Goal: Task Accomplishment & Management: Manage account settings

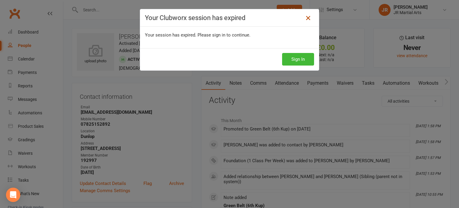
click at [307, 18] on icon at bounding box center [308, 17] width 7 height 7
click at [302, 58] on button "Sign In" at bounding box center [298, 59] width 32 height 13
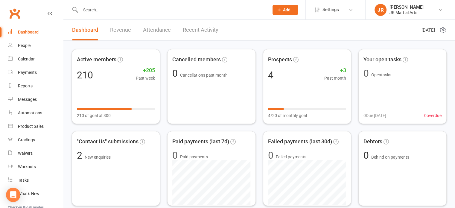
click at [132, 6] on input "text" at bounding box center [172, 10] width 186 height 8
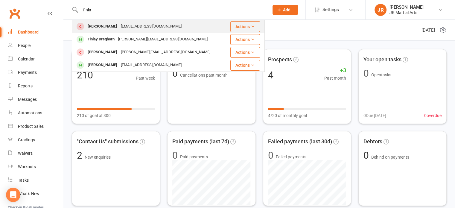
type input "finla"
click at [132, 23] on div "[EMAIL_ADDRESS][DOMAIN_NAME]" at bounding box center [151, 26] width 64 height 9
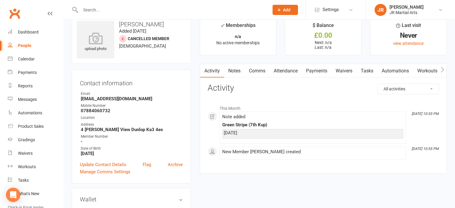
scroll to position [60, 0]
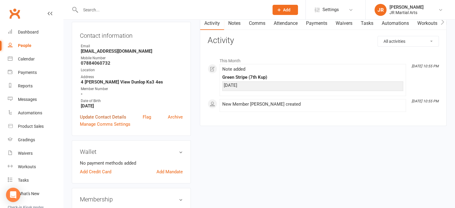
click at [123, 116] on link "Update Contact Details" at bounding box center [103, 116] width 46 height 7
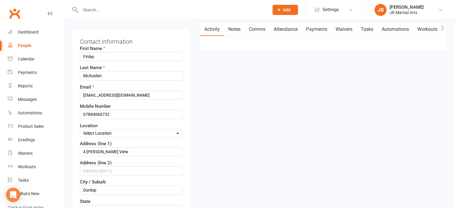
scroll to position [88, 0]
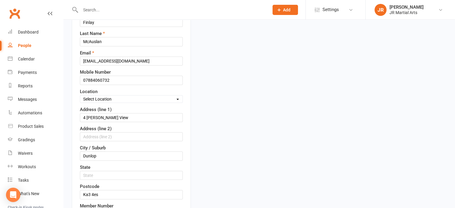
click at [129, 95] on div "Select Location Dunlop [GEOGRAPHIC_DATA] [GEOGRAPHIC_DATA] [GEOGRAPHIC_DATA] [G…" at bounding box center [131, 99] width 103 height 8
click at [129, 96] on select "Select Location Dunlop [GEOGRAPHIC_DATA] [GEOGRAPHIC_DATA] [GEOGRAPHIC_DATA] [G…" at bounding box center [131, 99] width 102 height 7
select select "0"
click at [80, 96] on select "Select Location Dunlop [GEOGRAPHIC_DATA] [GEOGRAPHIC_DATA] [GEOGRAPHIC_DATA] [G…" at bounding box center [131, 99] width 102 height 7
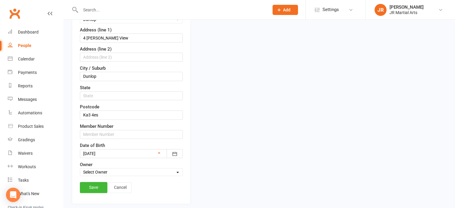
scroll to position [178, 0]
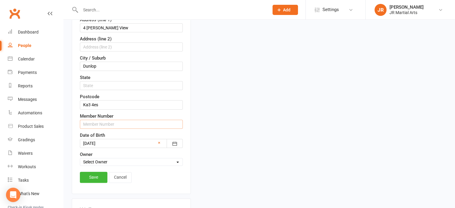
click at [103, 123] on input "text" at bounding box center [131, 124] width 103 height 9
paste input "195015"
type input "195015"
click at [94, 177] on link "Save" at bounding box center [93, 177] width 27 height 11
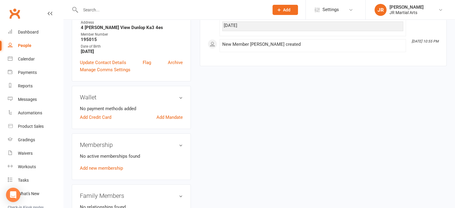
scroll to position [149, 0]
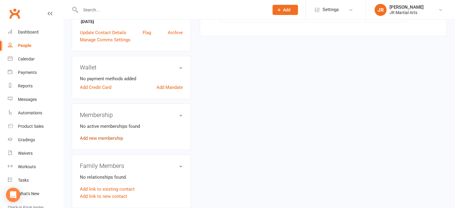
click at [114, 137] on link "Add new membership" at bounding box center [101, 137] width 43 height 5
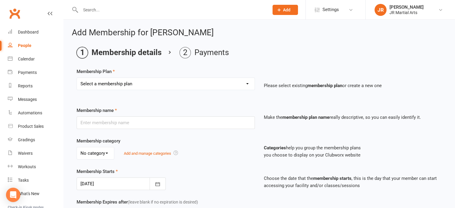
click at [143, 82] on select "Select a membership plan Create new Membership Plan Elite (Unlimited Classes) M…" at bounding box center [166, 84] width 178 height 12
select select "3"
click at [77, 78] on select "Select a membership plan Create new Membership Plan Elite (Unlimited Classes) M…" at bounding box center [166, 84] width 178 height 12
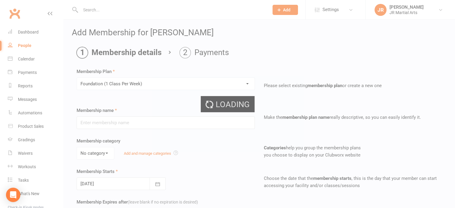
type input "Foundation (1 Class Per Week)"
select select "0"
type input "[DATE]"
type input "0"
type input "1"
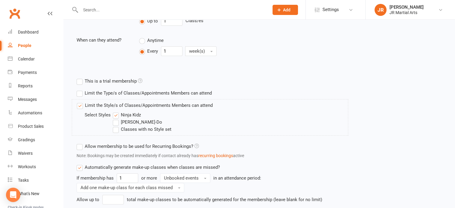
scroll to position [269, 0]
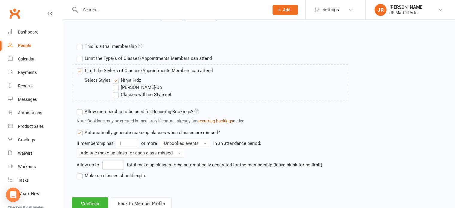
click at [116, 79] on label "Ninja Kidz" at bounding box center [127, 80] width 28 height 7
click at [116, 77] on input "Ninja Kidz" at bounding box center [115, 77] width 4 height 0
click at [118, 87] on label "[PERSON_NAME]-Do" at bounding box center [137, 87] width 49 height 7
click at [117, 84] on input "[PERSON_NAME]-Do" at bounding box center [115, 84] width 4 height 0
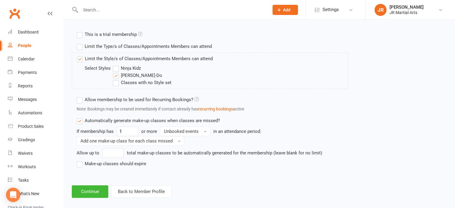
scroll to position [287, 0]
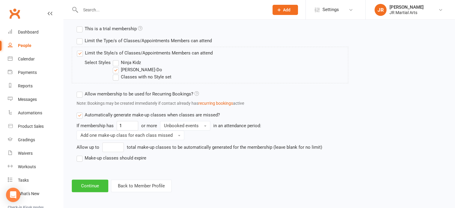
click at [86, 182] on button "Continue" at bounding box center [90, 185] width 36 height 13
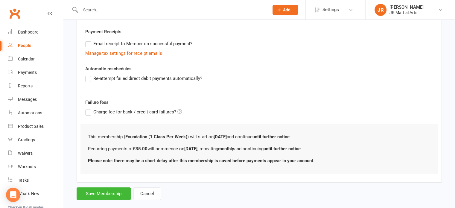
scroll to position [178, 0]
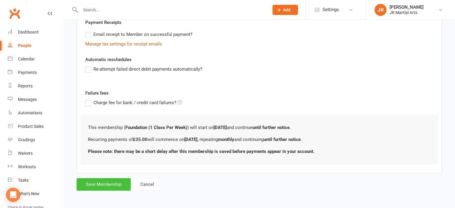
click at [110, 184] on button "Save Membership" at bounding box center [104, 184] width 54 height 13
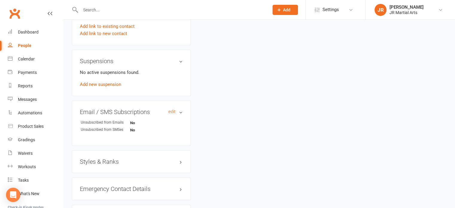
scroll to position [359, 0]
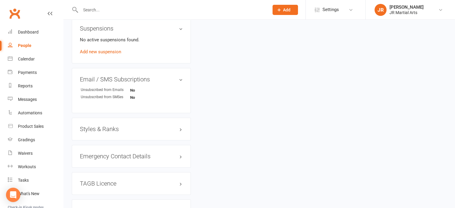
click at [111, 127] on h3 "Styles & Ranks" at bounding box center [131, 129] width 103 height 7
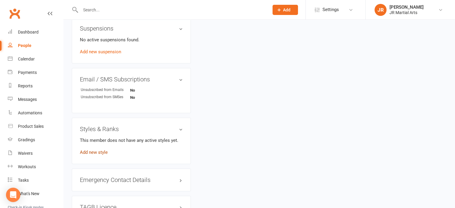
click at [103, 150] on link "Add new style" at bounding box center [94, 151] width 28 height 5
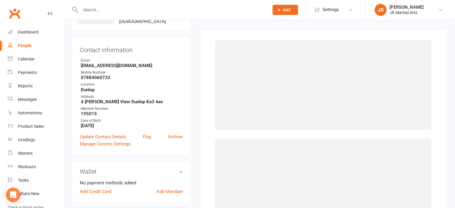
scroll to position [46, 0]
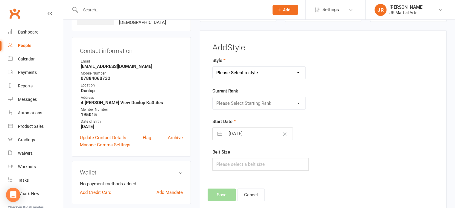
click at [244, 70] on select "Please Select a style Ninja Kidz Tae Kwon-Do" at bounding box center [259, 73] width 93 height 12
select select "3634"
click at [213, 67] on select "Please Select a style Ninja Kidz Tae Kwon-Do" at bounding box center [259, 73] width 93 height 12
click at [253, 101] on select "Please Select Starting Rank White Belt (10th Kup) Yellow Stripe (9th Kup) Yello…" at bounding box center [259, 103] width 93 height 12
select select "43075"
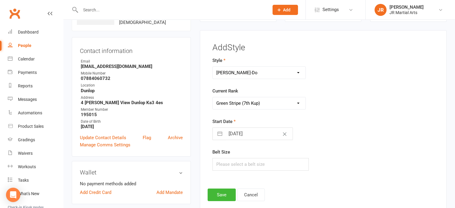
click at [213, 97] on select "Please Select Starting Rank White Belt (10th Kup) Yellow Stripe (9th Kup) Yello…" at bounding box center [259, 103] width 93 height 12
click at [262, 133] on input "[DATE]" at bounding box center [258, 134] width 67 height 12
select select "8"
select select "2025"
select select "9"
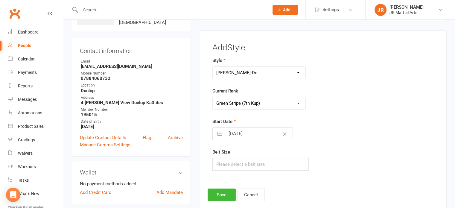
select select "2025"
select select "10"
select select "2025"
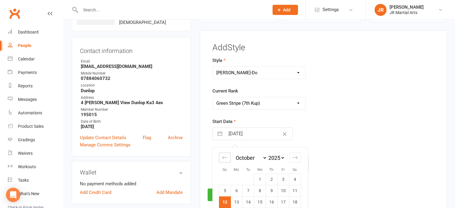
click at [222, 158] on icon "Move backward to switch to the previous month." at bounding box center [225, 158] width 6 height 6
select select "7"
select select "2025"
click at [222, 158] on icon "Move backward to switch to the previous month." at bounding box center [225, 158] width 6 height 6
select select "6"
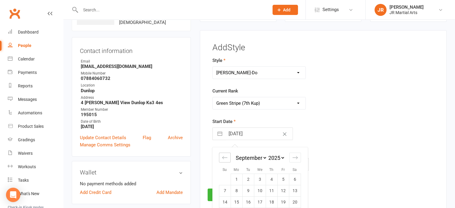
select select "2025"
click at [222, 158] on icon "Move backward to switch to the previous month." at bounding box center [225, 158] width 6 height 6
select select "5"
select select "2025"
click at [222, 158] on icon "Move backward to switch to the previous month." at bounding box center [225, 158] width 6 height 6
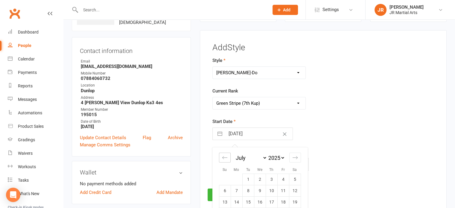
select select "4"
select select "2025"
click at [227, 200] on td "15" at bounding box center [225, 201] width 12 height 11
type input "[DATE]"
click at [223, 192] on button "Save" at bounding box center [221, 194] width 28 height 13
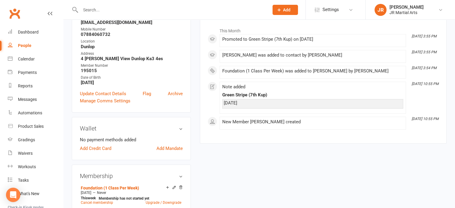
scroll to position [0, 0]
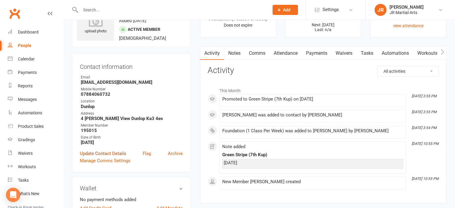
click at [114, 151] on link "Update Contact Details" at bounding box center [103, 153] width 46 height 7
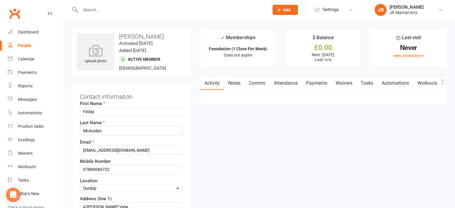
click at [139, 12] on input "text" at bounding box center [172, 10] width 186 height 8
type input "[PERSON_NAME]"
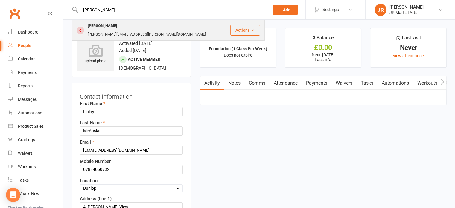
click at [119, 30] on div "[PERSON_NAME][EMAIL_ADDRESS][PERSON_NAME][DOMAIN_NAME]" at bounding box center [147, 34] width 122 height 9
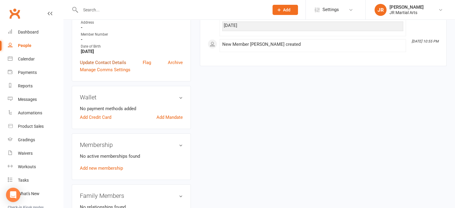
click at [118, 59] on link "Update Contact Details" at bounding box center [103, 62] width 46 height 7
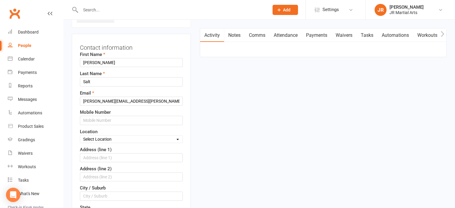
scroll to position [88, 0]
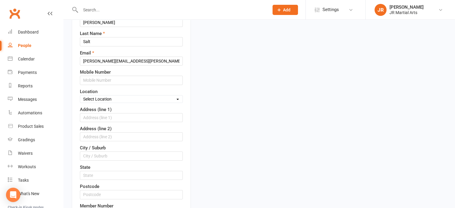
click at [119, 97] on select "Select Location Dunlop [GEOGRAPHIC_DATA] [GEOGRAPHIC_DATA] [GEOGRAPHIC_DATA] [G…" at bounding box center [131, 99] width 102 height 7
select select "0"
click at [80, 96] on select "Select Location Dunlop [GEOGRAPHIC_DATA] [GEOGRAPHIC_DATA] [GEOGRAPHIC_DATA] [G…" at bounding box center [131, 99] width 102 height 7
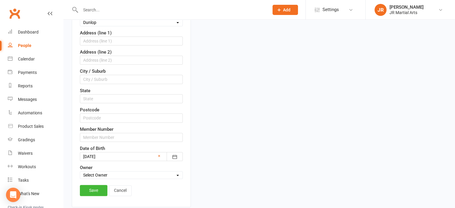
scroll to position [178, 0]
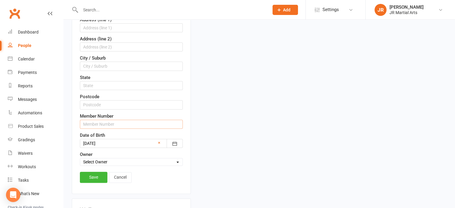
click at [109, 120] on input "text" at bounding box center [131, 124] width 103 height 9
paste input "199446"
type input "199446"
click at [92, 176] on link "Save" at bounding box center [93, 177] width 27 height 11
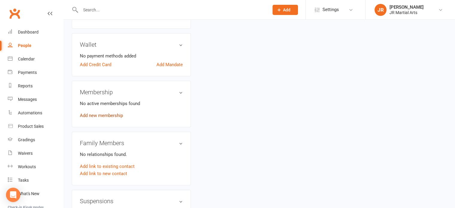
click at [104, 113] on link "Add new membership" at bounding box center [101, 115] width 43 height 5
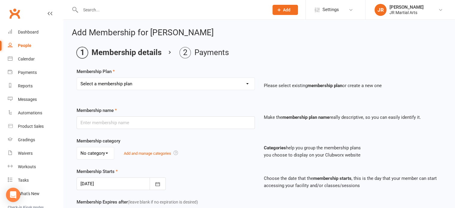
click at [154, 83] on select "Select a membership plan Create new Membership Plan Elite (Unlimited Classes) M…" at bounding box center [166, 84] width 178 height 12
select select "2"
click at [77, 78] on select "Select a membership plan Create new Membership Plan Elite (Unlimited Classes) M…" at bounding box center [166, 84] width 178 height 12
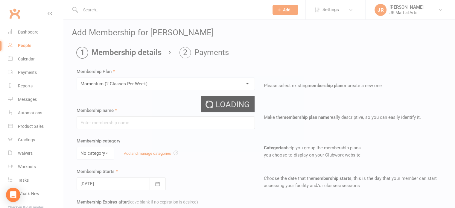
type input "Momentum (2 Classes Per Week)"
select select "0"
type input "[DATE]"
type input "0"
type input "2"
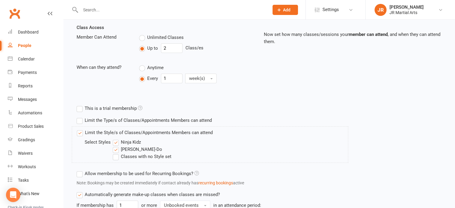
scroll to position [269, 0]
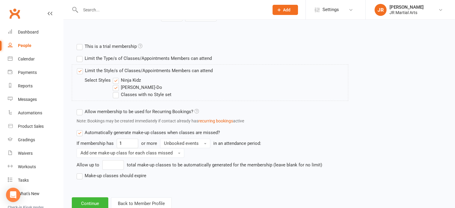
click at [120, 79] on label "Ninja Kidz" at bounding box center [127, 80] width 28 height 7
click at [117, 77] on input "Ninja Kidz" at bounding box center [115, 77] width 4 height 0
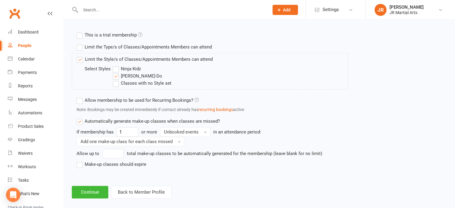
scroll to position [287, 0]
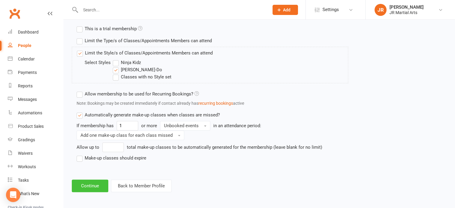
click at [97, 186] on button "Continue" at bounding box center [90, 185] width 36 height 13
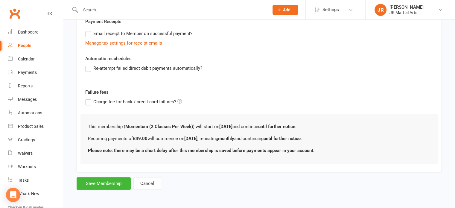
scroll to position [0, 0]
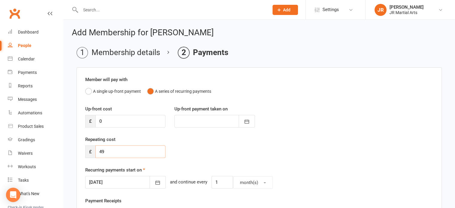
click at [117, 151] on input "49" at bounding box center [130, 151] width 70 height 13
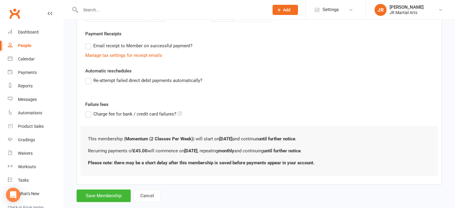
scroll to position [178, 0]
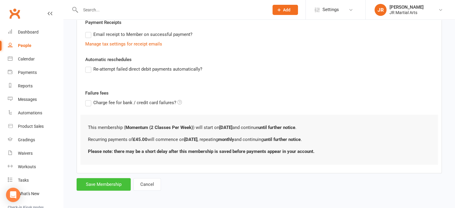
type input "45"
click at [115, 185] on button "Save Membership" at bounding box center [104, 184] width 54 height 13
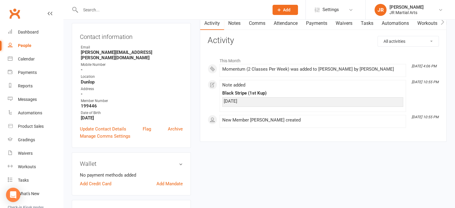
scroll to position [90, 0]
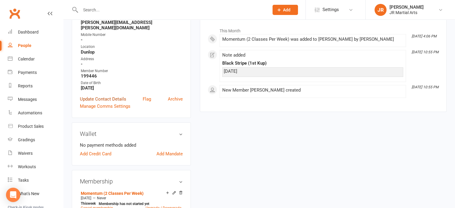
click at [123, 96] on link "Update Contact Details" at bounding box center [103, 98] width 46 height 7
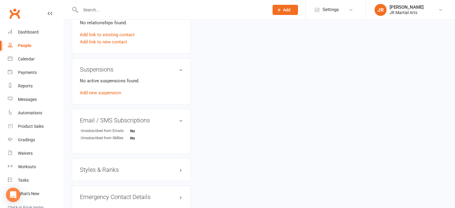
scroll to position [536, 0]
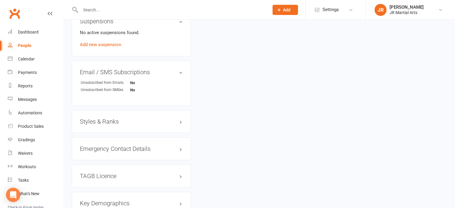
click at [116, 118] on h3 "Styles & Ranks" at bounding box center [131, 121] width 103 height 7
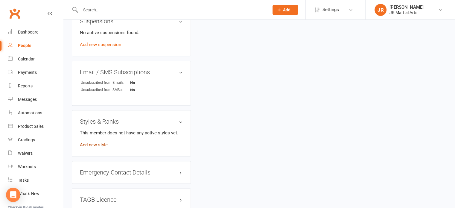
click at [91, 142] on link "Add new style" at bounding box center [94, 144] width 28 height 5
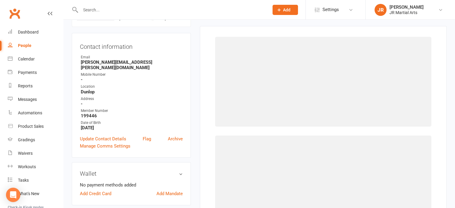
scroll to position [46, 0]
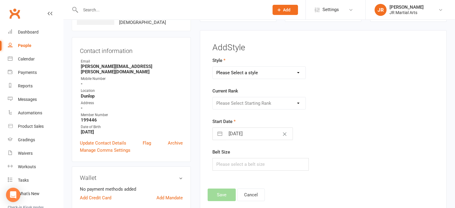
click at [290, 74] on select "Please Select a style Ninja Kidz Tae Kwon-Do" at bounding box center [259, 73] width 93 height 12
select select "3634"
click at [213, 67] on select "Please Select a style Ninja Kidz Tae Kwon-Do" at bounding box center [259, 73] width 93 height 12
click at [232, 102] on select "Please Select Starting Rank White Belt (10th Kup) Yellow Stripe (9th Kup) Yello…" at bounding box center [259, 103] width 93 height 12
select select "43081"
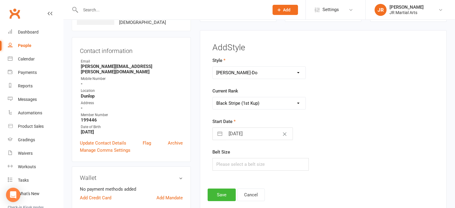
click at [213, 97] on select "Please Select Starting Rank White Belt (10th Kup) Yellow Stripe (9th Kup) Yello…" at bounding box center [259, 103] width 93 height 12
select select "8"
select select "2025"
select select "9"
select select "2025"
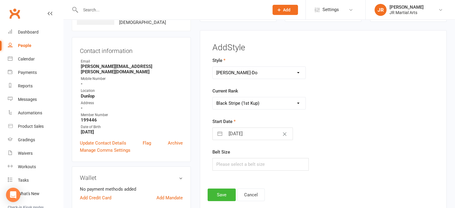
select select "10"
select select "2025"
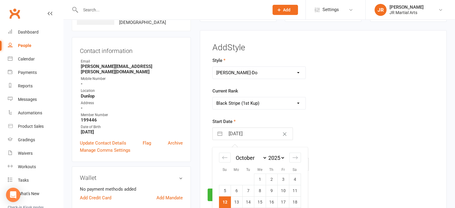
click at [264, 129] on input "[DATE]" at bounding box center [258, 134] width 67 height 12
click at [221, 159] on div "Move backward to switch to the previous month." at bounding box center [225, 157] width 12 height 10
select select "7"
select select "2025"
click at [221, 159] on div "Move backward to switch to the previous month." at bounding box center [225, 157] width 12 height 10
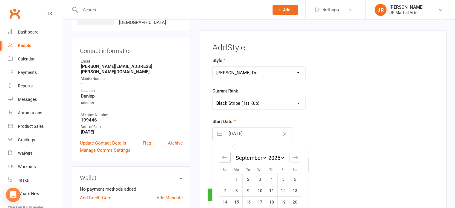
select select "6"
select select "2025"
click at [222, 159] on icon "Move backward to switch to the previous month." at bounding box center [225, 158] width 6 height 6
select select "5"
select select "2025"
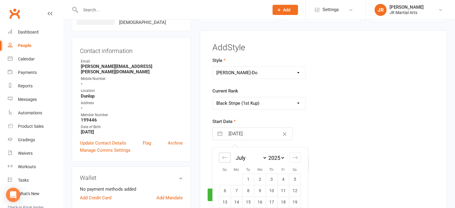
click at [222, 159] on icon "Move backward to switch to the previous month." at bounding box center [225, 158] width 6 height 6
select select "4"
select select "2025"
click at [226, 199] on td "15" at bounding box center [225, 201] width 12 height 11
type input "[DATE]"
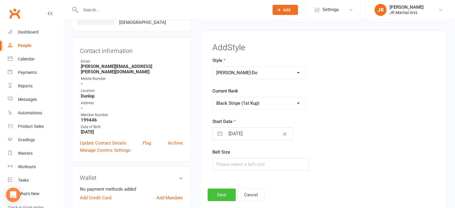
click at [225, 193] on button "Save" at bounding box center [221, 194] width 28 height 13
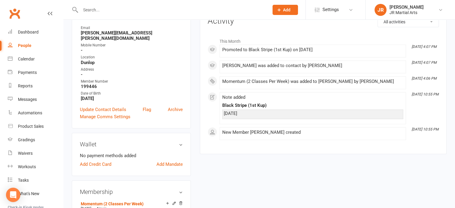
scroll to position [0, 0]
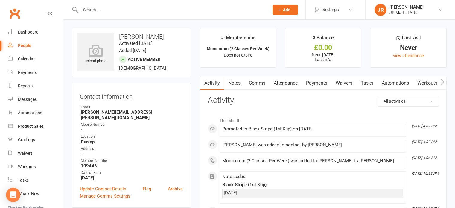
click at [129, 15] on div at bounding box center [168, 9] width 193 height 19
click at [127, 7] on input "text" at bounding box center [172, 10] width 186 height 8
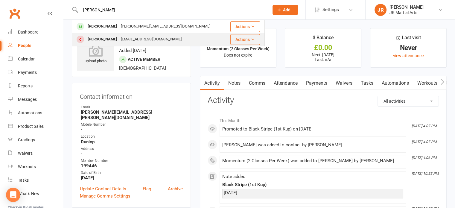
type input "[PERSON_NAME]"
click at [120, 37] on div "[EMAIL_ADDRESS][DOMAIN_NAME]" at bounding box center [151, 39] width 64 height 9
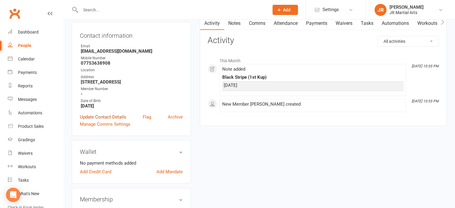
click at [105, 120] on link "Update Contact Details" at bounding box center [103, 116] width 46 height 7
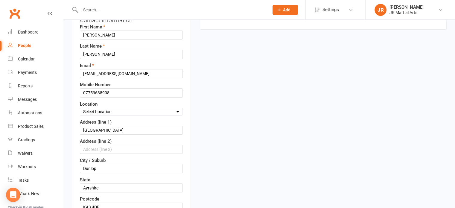
scroll to position [88, 0]
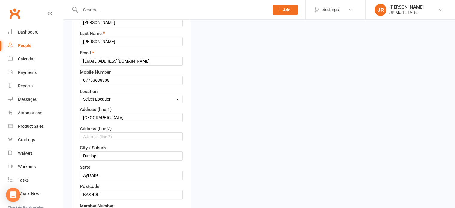
click at [112, 97] on select "Select Location Dunlop [GEOGRAPHIC_DATA] [GEOGRAPHIC_DATA] [GEOGRAPHIC_DATA] [G…" at bounding box center [131, 99] width 102 height 7
select select "0"
click at [80, 96] on select "Select Location Dunlop [GEOGRAPHIC_DATA] [GEOGRAPHIC_DATA] [GEOGRAPHIC_DATA] [G…" at bounding box center [131, 99] width 102 height 7
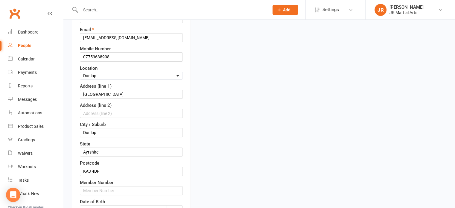
scroll to position [148, 0]
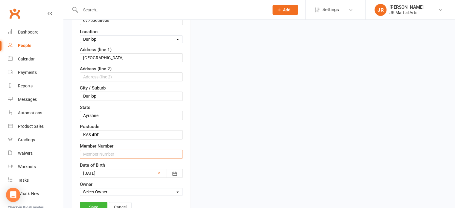
click at [107, 149] on input "text" at bounding box center [131, 153] width 103 height 9
paste input "166044"
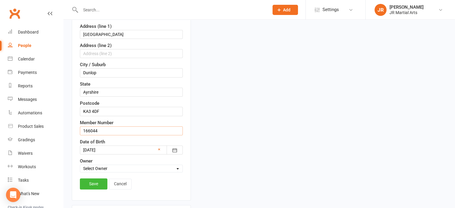
scroll to position [207, 0]
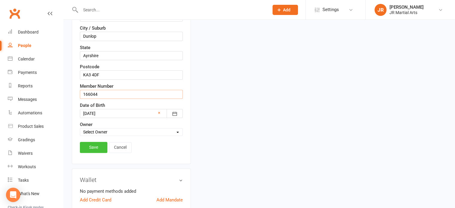
type input "166044"
click at [101, 146] on link "Save" at bounding box center [93, 147] width 27 height 11
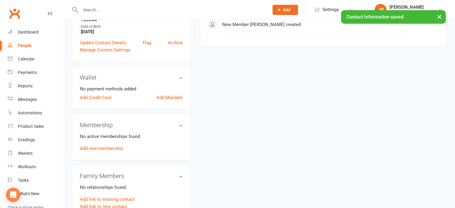
scroll to position [149, 0]
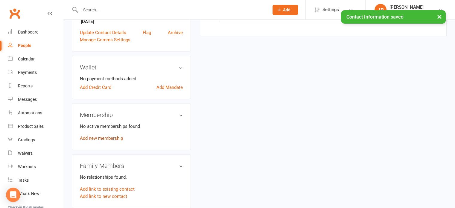
click at [111, 141] on link "Add new membership" at bounding box center [101, 137] width 43 height 5
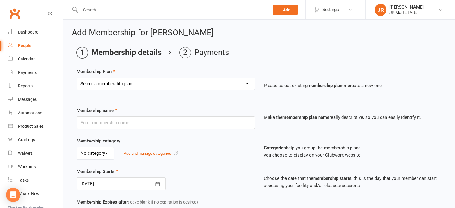
click at [139, 77] on div "Membership Plan Select a membership plan Create new Membership Plan Elite (Unli…" at bounding box center [259, 83] width 365 height 30
click at [137, 80] on select "Select a membership plan Create new Membership Plan Elite (Unlimited Classes) M…" at bounding box center [166, 84] width 178 height 12
select select "2"
click at [77, 78] on select "Select a membership plan Create new Membership Plan Elite (Unlimited Classes) M…" at bounding box center [166, 84] width 178 height 12
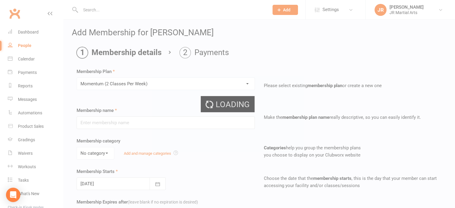
type input "Momentum (2 Classes Per Week)"
select select "0"
type input "[DATE]"
type input "0"
type input "2"
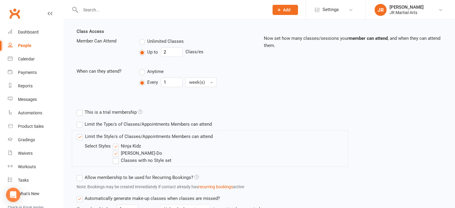
scroll to position [287, 0]
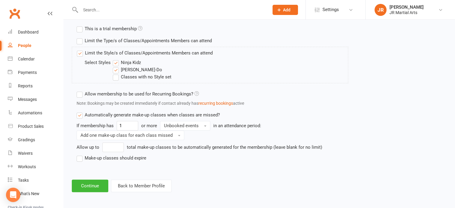
click at [116, 60] on label "Ninja Kidz" at bounding box center [127, 62] width 28 height 7
click at [116, 59] on input "Ninja Kidz" at bounding box center [115, 59] width 4 height 0
click at [98, 183] on button "Continue" at bounding box center [90, 185] width 36 height 13
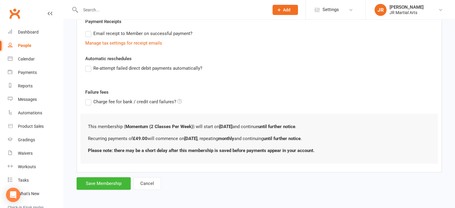
scroll to position [0, 0]
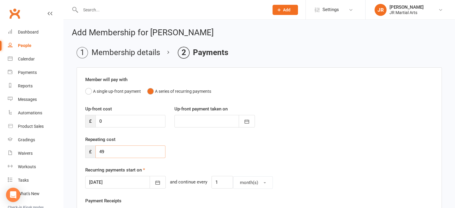
click at [125, 153] on input "49" at bounding box center [130, 151] width 70 height 13
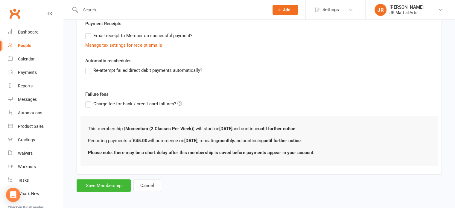
scroll to position [178, 0]
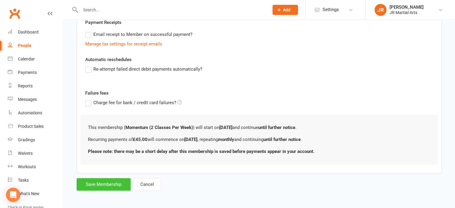
type input "45"
click at [99, 186] on button "Save Membership" at bounding box center [104, 184] width 54 height 13
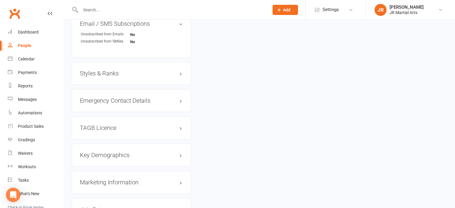
scroll to position [418, 0]
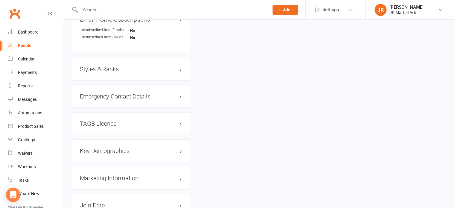
click at [98, 72] on h3 "Styles & Ranks" at bounding box center [131, 69] width 103 height 7
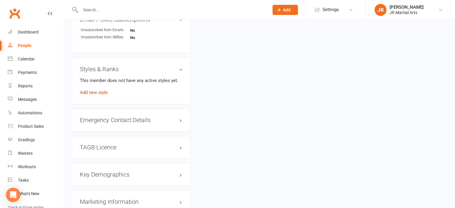
click at [96, 95] on link "Add new style" at bounding box center [94, 92] width 28 height 5
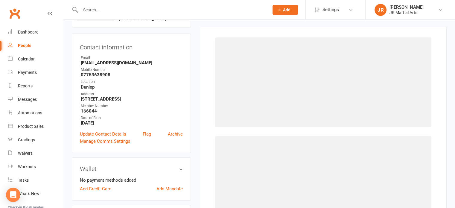
scroll to position [45, 0]
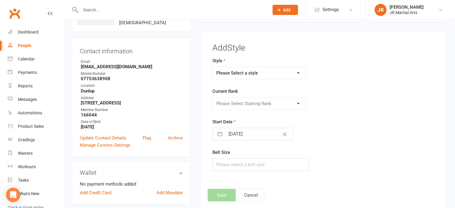
click at [258, 74] on select "Please Select a style Ninja Kidz Tae Kwon-Do" at bounding box center [259, 73] width 93 height 12
select select "3634"
click at [213, 67] on select "Please Select a style Ninja Kidz Tae Kwon-Do" at bounding box center [259, 73] width 93 height 12
click at [259, 137] on input "[DATE]" at bounding box center [258, 134] width 67 height 12
select select "8"
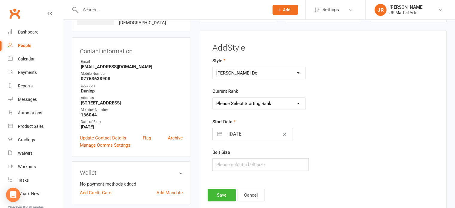
select select "2025"
select select "9"
select select "2025"
select select "10"
select select "2025"
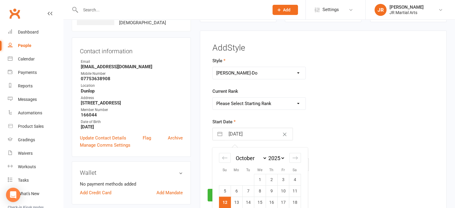
click at [282, 155] on select "2035 2034 2033 2032 2031 2030 2029 2028 2027 2026 2025 2024 2023 2022 2021 2020…" at bounding box center [276, 158] width 18 height 7
select select "8"
select select "2023"
select select "9"
select select "2023"
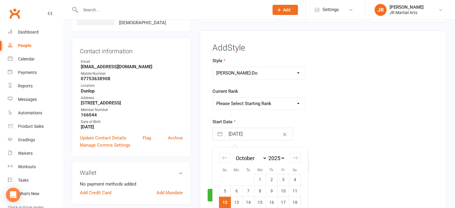
select select "10"
select select "2023"
click at [263, 155] on select "January February March April May June July August September October November De…" at bounding box center [250, 158] width 33 height 7
select select "11"
select select "2023"
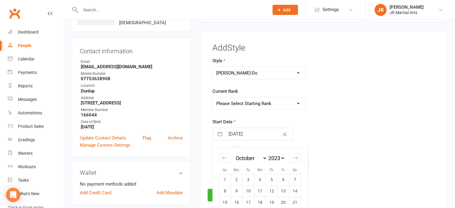
select select "2024"
click at [226, 201] on td "10" at bounding box center [225, 202] width 12 height 11
type input "[DATE]"
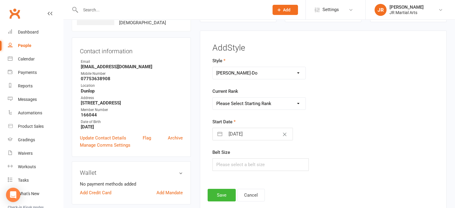
click at [252, 104] on select "Please Select Starting Rank White Belt (10th Kup) Yellow Stripe (9th Kup) Yello…" at bounding box center [259, 103] width 93 height 12
select select "43081"
click at [213, 97] on select "Please Select Starting Rank White Belt (10th Kup) Yellow Stripe (9th Kup) Yello…" at bounding box center [259, 103] width 93 height 12
click at [220, 193] on button "Save" at bounding box center [221, 195] width 28 height 13
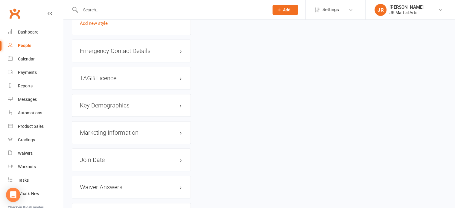
scroll to position [494, 0]
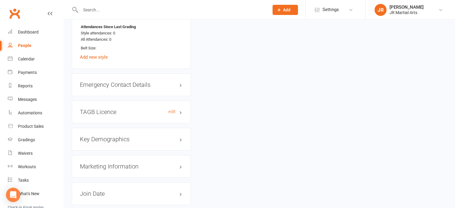
click at [98, 115] on h3 "TAGB Licence edit" at bounding box center [131, 111] width 103 height 7
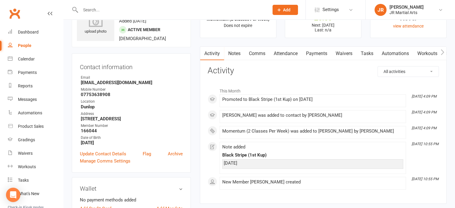
scroll to position [0, 0]
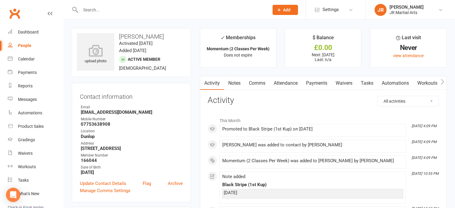
click at [125, 2] on div at bounding box center [168, 9] width 193 height 19
click at [124, 5] on div at bounding box center [168, 9] width 193 height 19
click at [122, 13] on input "text" at bounding box center [172, 10] width 186 height 8
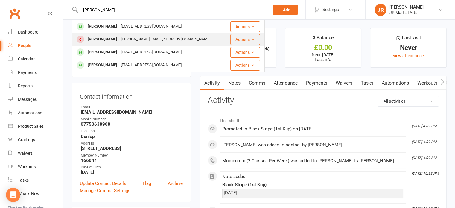
type input "[PERSON_NAME]"
click at [106, 35] on div "[PERSON_NAME]" at bounding box center [102, 39] width 33 height 9
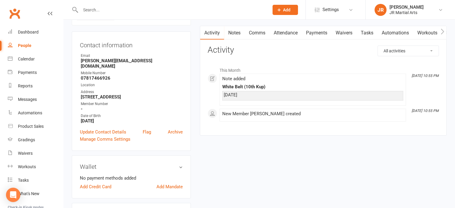
scroll to position [60, 0]
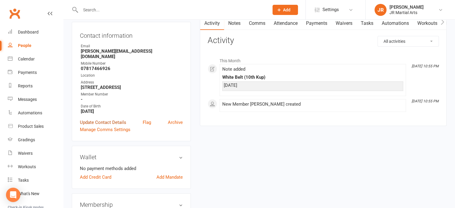
click at [117, 119] on link "Update Contact Details" at bounding box center [103, 122] width 46 height 7
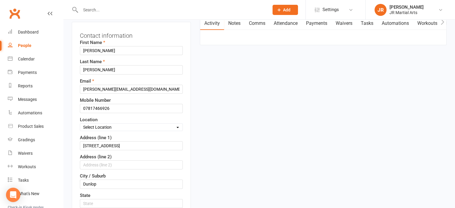
scroll to position [28, 0]
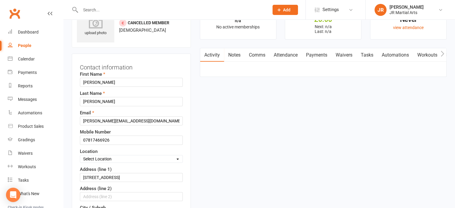
click at [123, 158] on select "Select Location Dunlop [GEOGRAPHIC_DATA] [GEOGRAPHIC_DATA] [GEOGRAPHIC_DATA] [G…" at bounding box center [131, 158] width 102 height 7
select select "0"
click at [80, 155] on select "Select Location Dunlop [GEOGRAPHIC_DATA] [GEOGRAPHIC_DATA] [GEOGRAPHIC_DATA] [G…" at bounding box center [131, 158] width 102 height 7
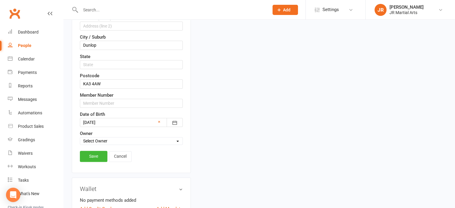
scroll to position [207, 0]
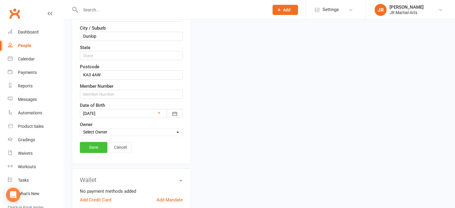
click at [91, 147] on link "Save" at bounding box center [93, 147] width 27 height 11
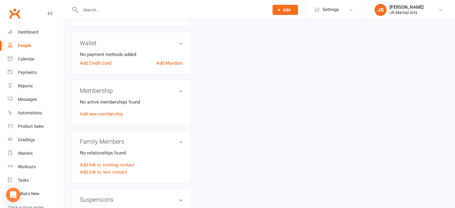
scroll to position [179, 0]
click at [105, 111] on link "Add new membership" at bounding box center [101, 113] width 43 height 5
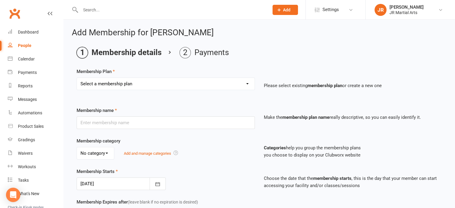
click at [134, 75] on div "Membership Plan Select a membership plan Create new Membership Plan Elite (Unli…" at bounding box center [259, 83] width 365 height 30
drag, startPoint x: 130, startPoint y: 81, endPoint x: 130, endPoint y: 89, distance: 7.5
click at [130, 81] on select "Select a membership plan Create new Membership Plan Elite (Unlimited Classes) M…" at bounding box center [166, 84] width 178 height 12
select select "3"
click at [77, 78] on select "Select a membership plan Create new Membership Plan Elite (Unlimited Classes) M…" at bounding box center [166, 84] width 178 height 12
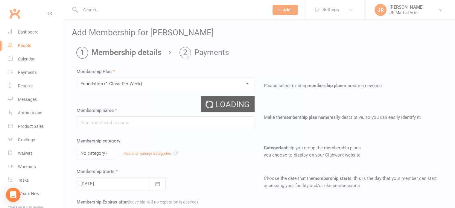
type input "Foundation (1 Class Per Week)"
select select "0"
type input "[DATE]"
type input "0"
type input "1"
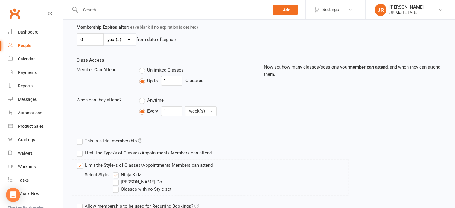
scroll to position [209, 0]
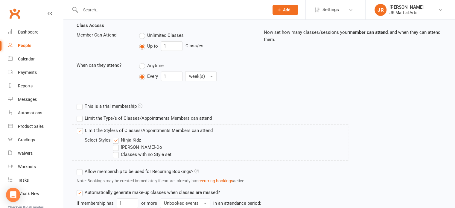
click at [118, 139] on label "Ninja Kidz" at bounding box center [127, 139] width 28 height 7
click at [117, 136] on input "Ninja Kidz" at bounding box center [115, 136] width 4 height 0
click at [114, 147] on label "[PERSON_NAME]-Do" at bounding box center [137, 146] width 49 height 7
click at [114, 143] on input "[PERSON_NAME]-Do" at bounding box center [115, 143] width 4 height 0
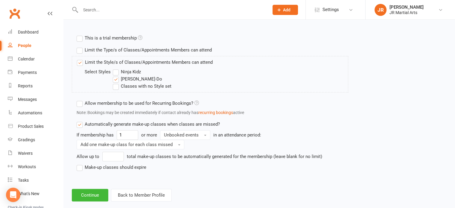
scroll to position [287, 0]
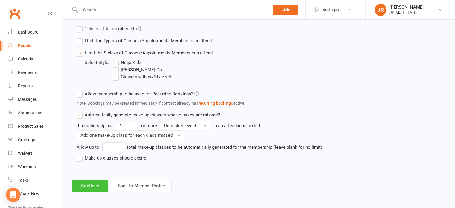
click at [90, 183] on button "Continue" at bounding box center [90, 185] width 36 height 13
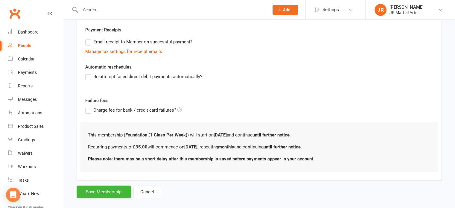
scroll to position [178, 0]
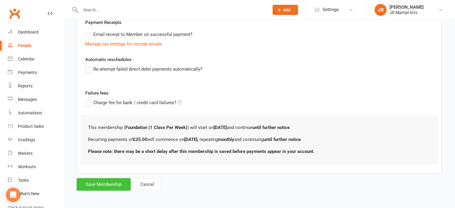
click at [116, 185] on button "Save Membership" at bounding box center [104, 184] width 54 height 13
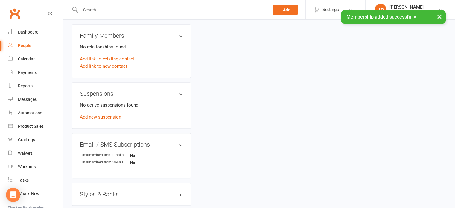
scroll to position [359, 0]
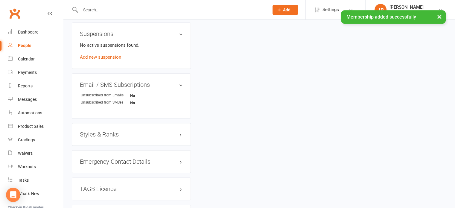
click at [108, 131] on h3 "Styles & Ranks" at bounding box center [131, 134] width 103 height 7
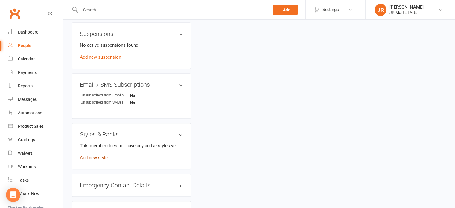
click at [103, 155] on link "Add new style" at bounding box center [94, 157] width 28 height 5
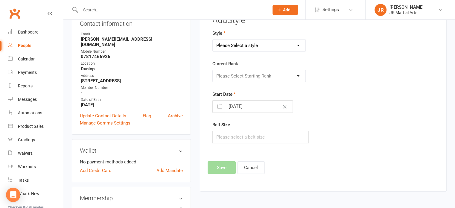
scroll to position [46, 0]
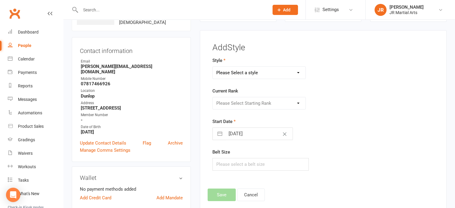
click at [223, 71] on select "Please Select a style Ninja Kidz Tae Kwon-Do" at bounding box center [259, 73] width 93 height 12
select select "3634"
click at [213, 67] on select "Please Select a style Ninja Kidz Tae Kwon-Do" at bounding box center [259, 73] width 93 height 12
click at [243, 99] on select "Please Select Starting Rank White Belt (10th Kup) Yellow Stripe (9th Kup) Yello…" at bounding box center [259, 103] width 93 height 12
select select "43072"
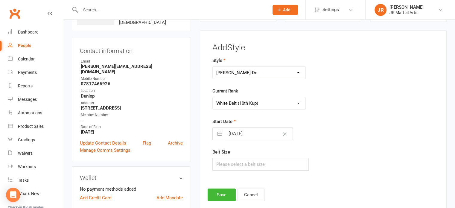
click at [213, 97] on select "Please Select Starting Rank White Belt (10th Kup) Yellow Stripe (9th Kup) Yello…" at bounding box center [259, 103] width 93 height 12
click at [257, 131] on input "[DATE]" at bounding box center [258, 134] width 67 height 12
select select "8"
select select "2025"
select select "9"
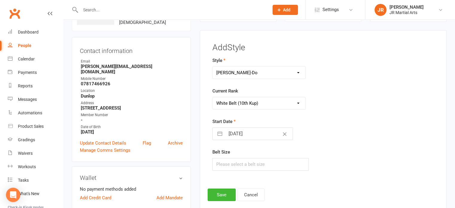
select select "2025"
select select "10"
select select "2025"
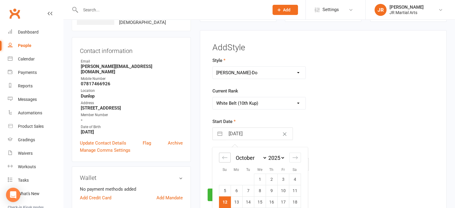
click at [224, 156] on icon "Move backward to switch to the previous month." at bounding box center [225, 158] width 6 height 6
select select "7"
select select "2025"
click at [238, 191] on td "8" at bounding box center [236, 190] width 12 height 11
type input "[DATE]"
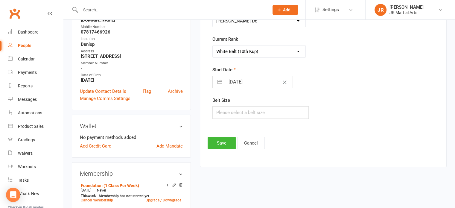
scroll to position [106, 0]
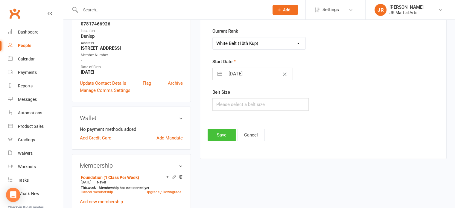
click at [216, 133] on button "Save" at bounding box center [221, 135] width 28 height 13
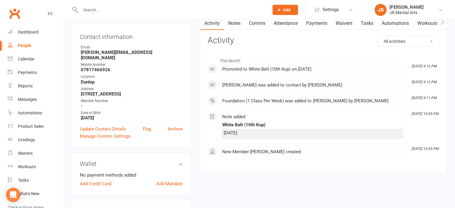
scroll to position [0, 0]
